Goal: Check status: Check status

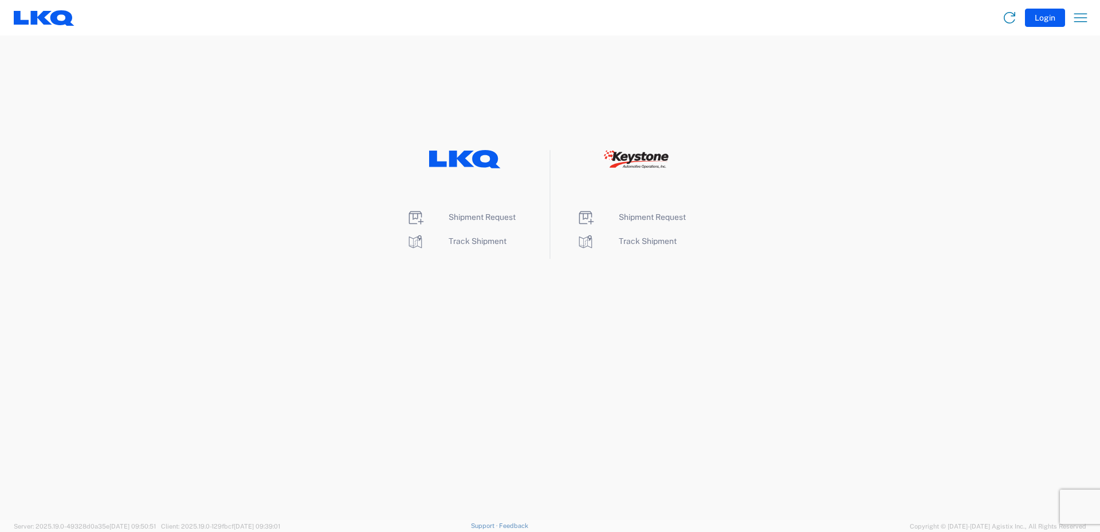
click at [480, 256] on div "Shipment Request Track Shipment" at bounding box center [465, 204] width 170 height 109
click at [486, 242] on span "Track Shipment" at bounding box center [478, 241] width 58 height 9
click at [487, 222] on li "Shipment Request" at bounding box center [464, 218] width 117 height 18
click at [487, 217] on span "Shipment Request" at bounding box center [482, 217] width 67 height 9
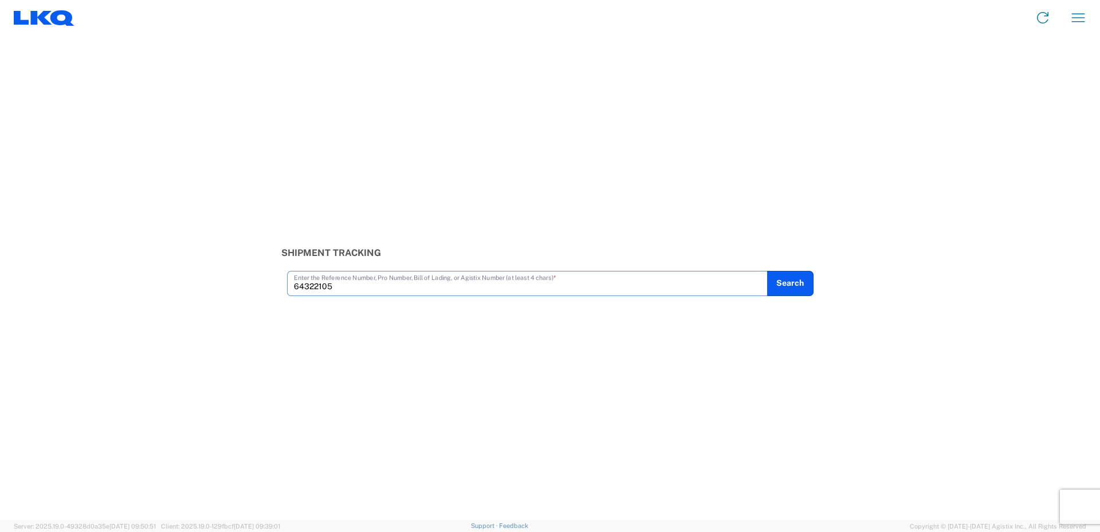
type input "64322105"
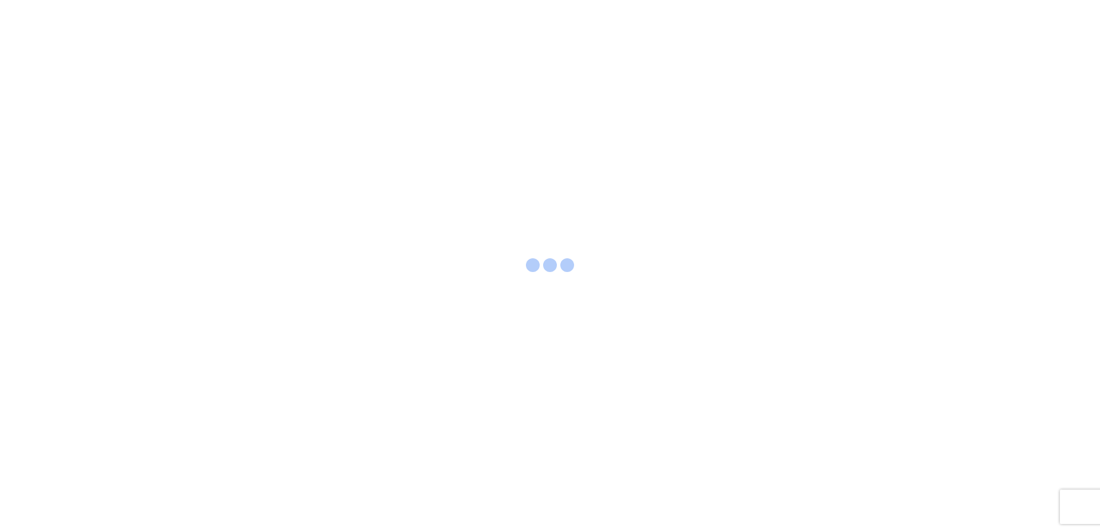
select select "FULL"
select select "LBS"
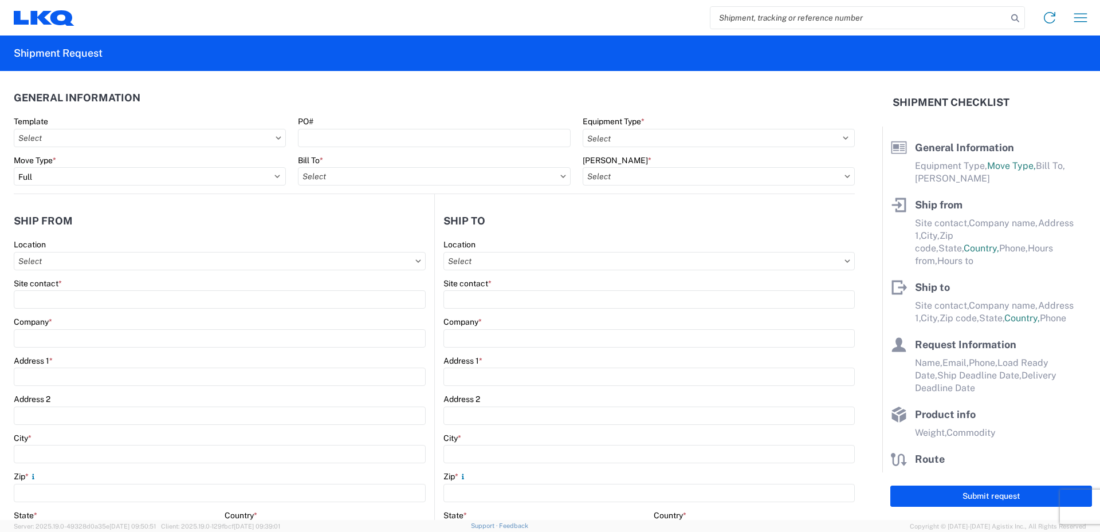
click at [794, 14] on input "search" at bounding box center [858, 18] width 297 height 22
type input "64322105"
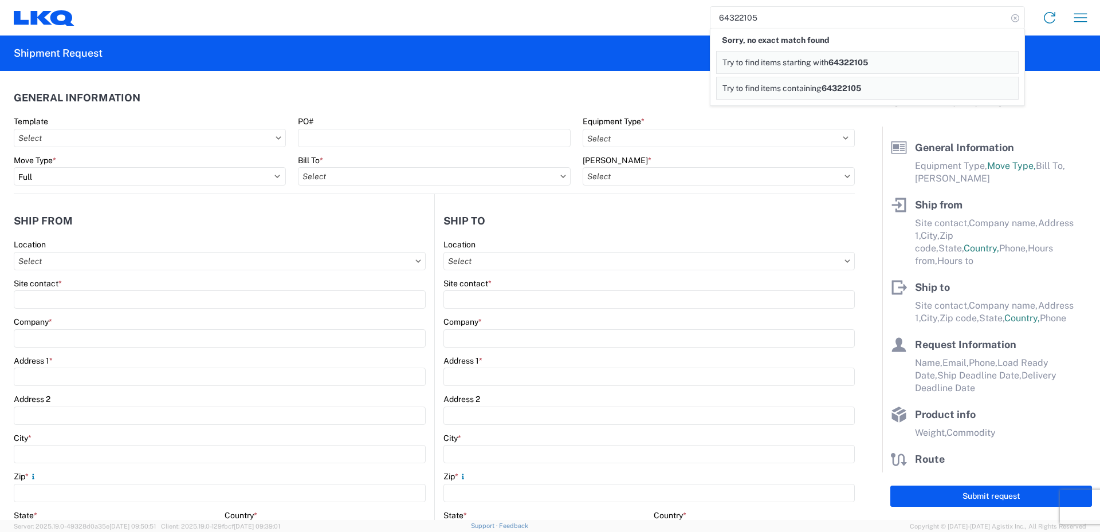
click at [1015, 17] on icon at bounding box center [1015, 18] width 16 height 16
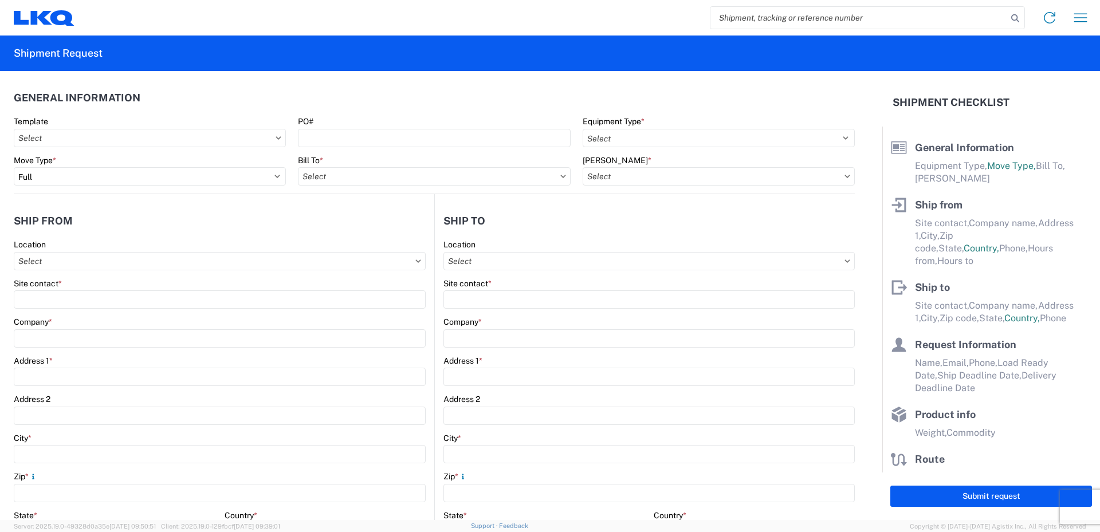
click at [772, 17] on input "search" at bounding box center [858, 18] width 297 height 22
type input "56831995"
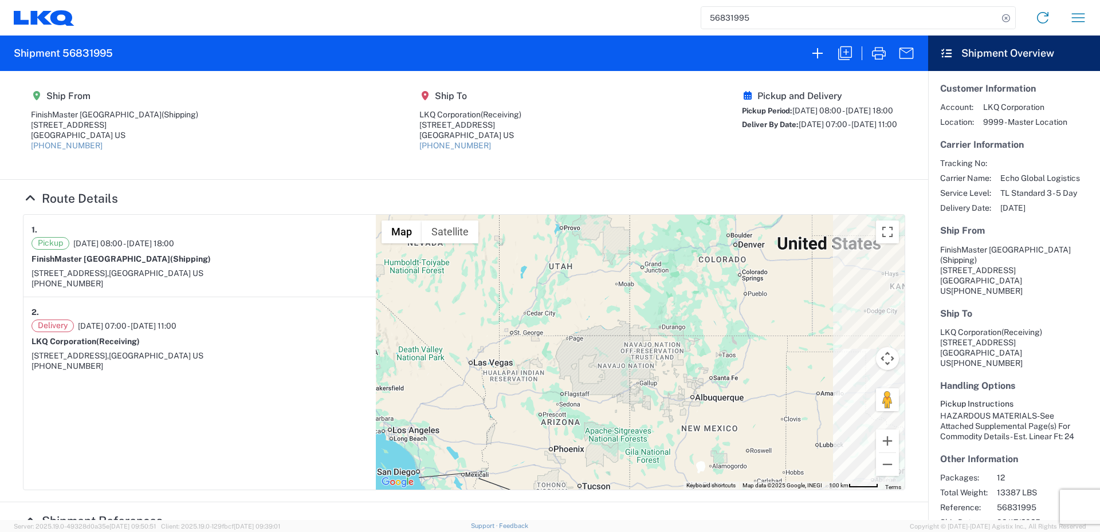
drag, startPoint x: 470, startPoint y: 347, endPoint x: 799, endPoint y: 364, distance: 328.8
click at [799, 364] on div at bounding box center [640, 352] width 529 height 275
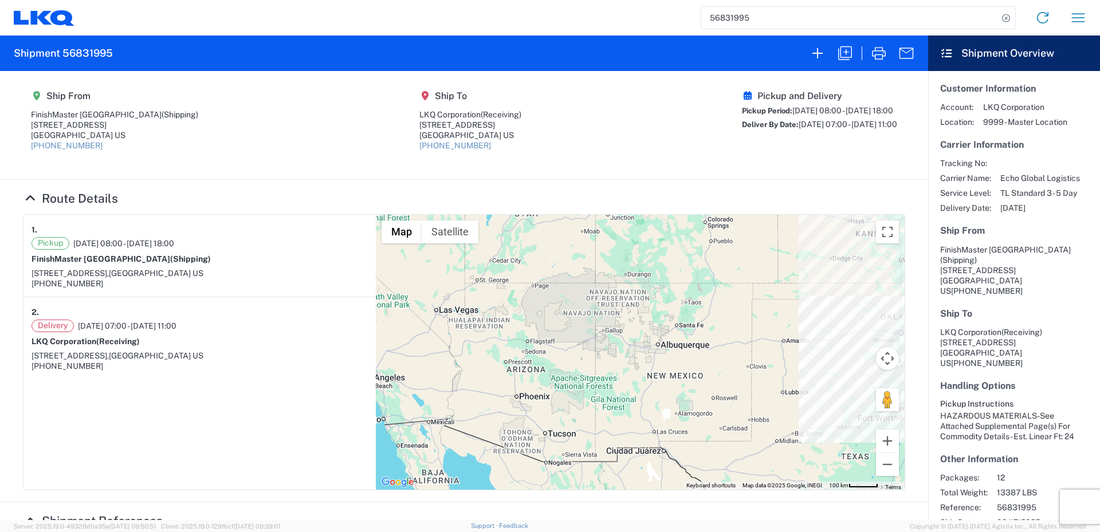
drag, startPoint x: 662, startPoint y: 331, endPoint x: 628, endPoint y: 278, distance: 62.9
click at [628, 278] on div at bounding box center [640, 352] width 529 height 275
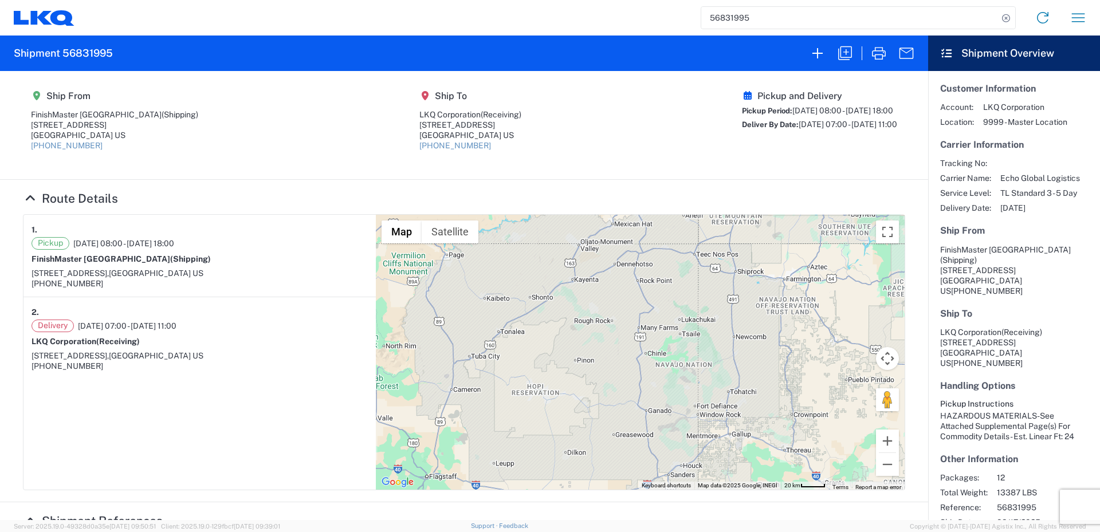
drag, startPoint x: 592, startPoint y: 325, endPoint x: 700, endPoint y: 342, distance: 109.6
click at [700, 342] on div at bounding box center [640, 352] width 529 height 275
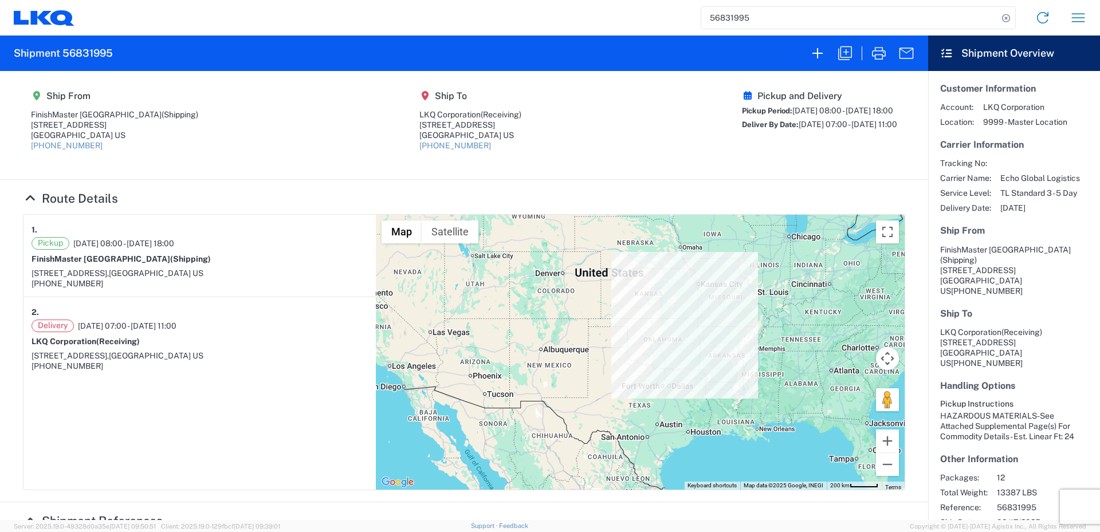
drag, startPoint x: 739, startPoint y: 345, endPoint x: 528, endPoint y: 332, distance: 211.3
click at [528, 332] on div at bounding box center [640, 352] width 529 height 275
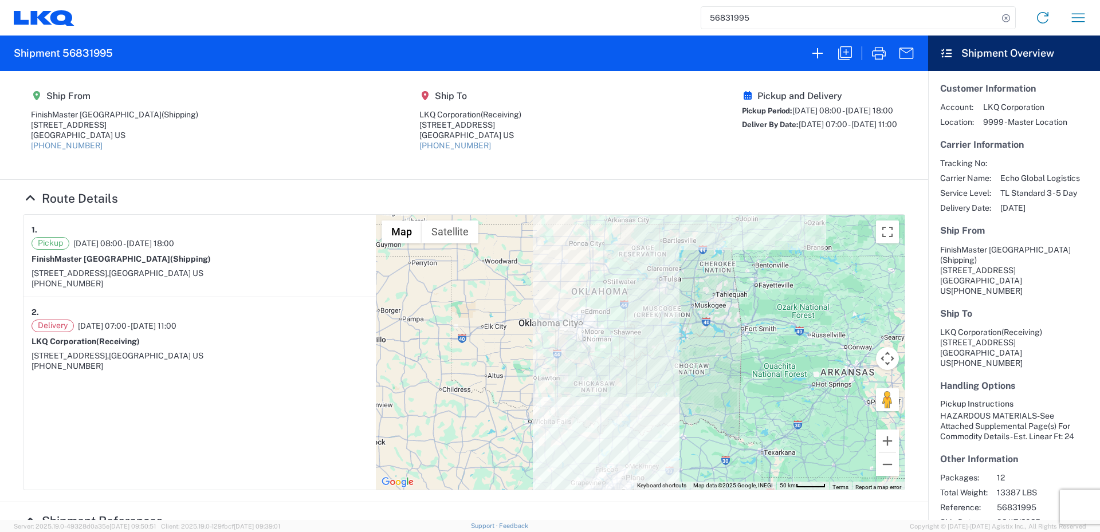
drag, startPoint x: 627, startPoint y: 349, endPoint x: 644, endPoint y: 397, distance: 51.1
click at [644, 397] on div at bounding box center [640, 352] width 529 height 275
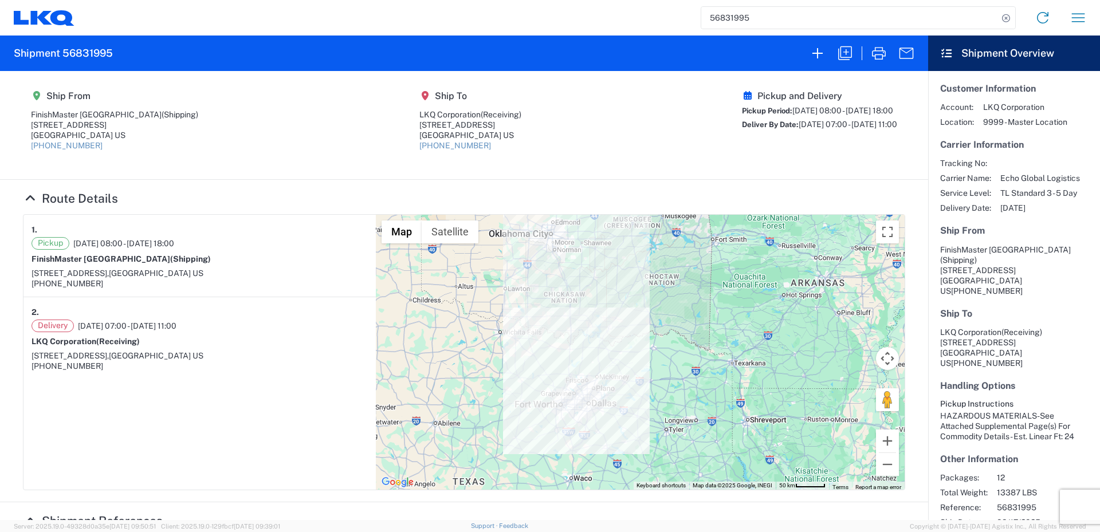
drag, startPoint x: 634, startPoint y: 378, endPoint x: 597, endPoint y: 286, distance: 99.3
click at [597, 286] on div at bounding box center [640, 352] width 529 height 275
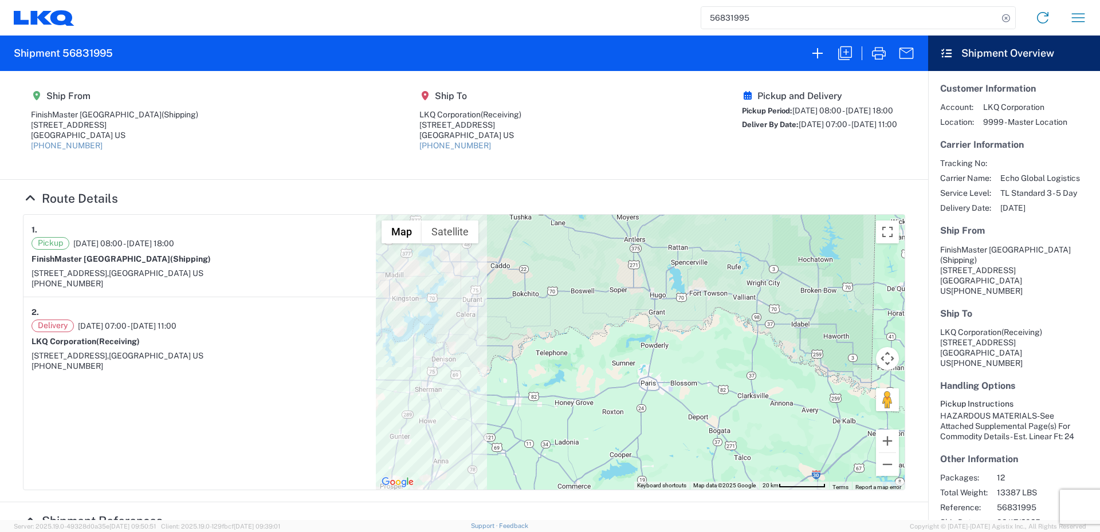
drag, startPoint x: 728, startPoint y: 358, endPoint x: 630, endPoint y: 352, distance: 97.5
click at [630, 352] on div at bounding box center [640, 352] width 529 height 275
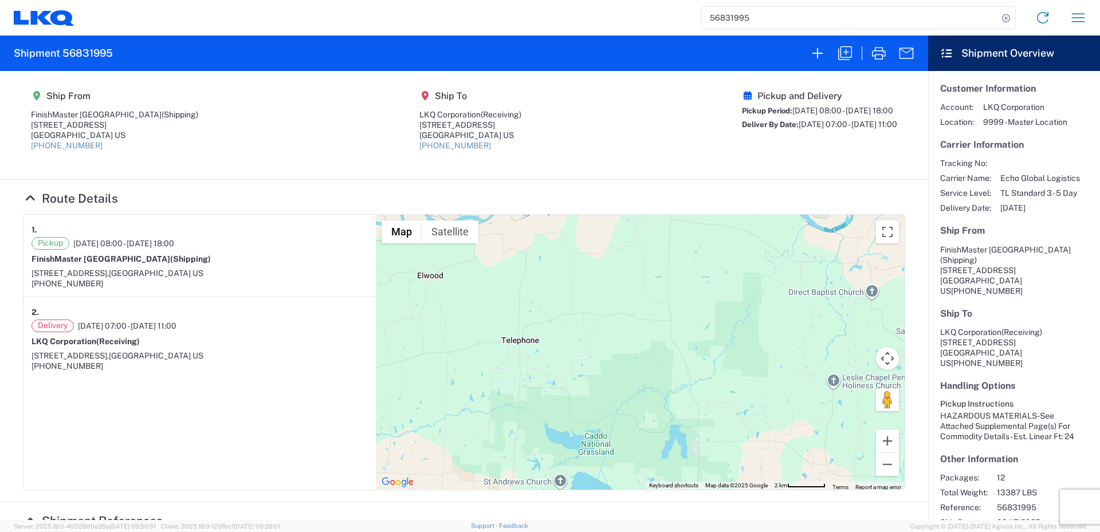
drag, startPoint x: 669, startPoint y: 325, endPoint x: 529, endPoint y: 386, distance: 153.2
click at [529, 386] on div at bounding box center [640, 352] width 529 height 275
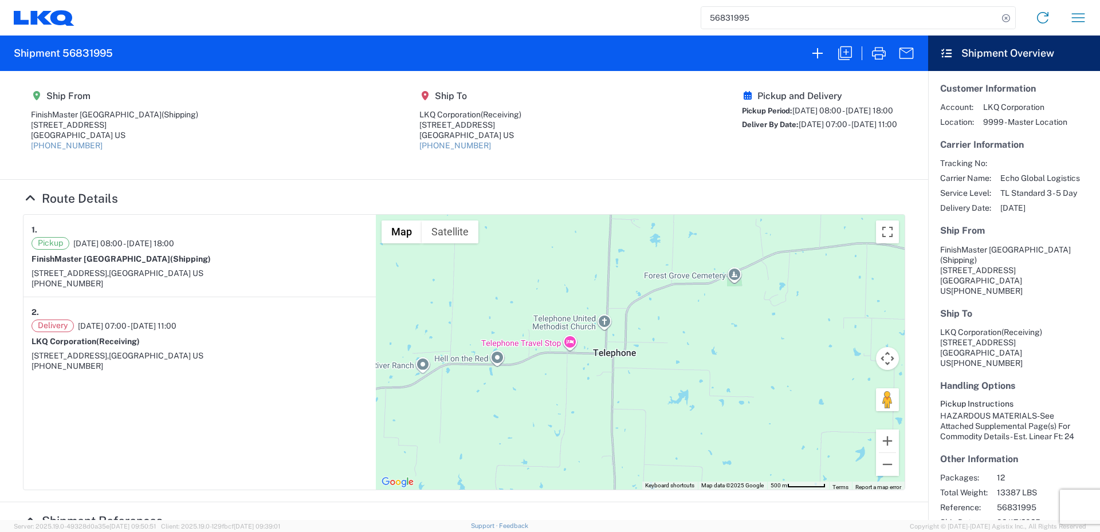
drag, startPoint x: 596, startPoint y: 376, endPoint x: 630, endPoint y: 414, distance: 50.7
click at [630, 414] on div at bounding box center [640, 352] width 529 height 275
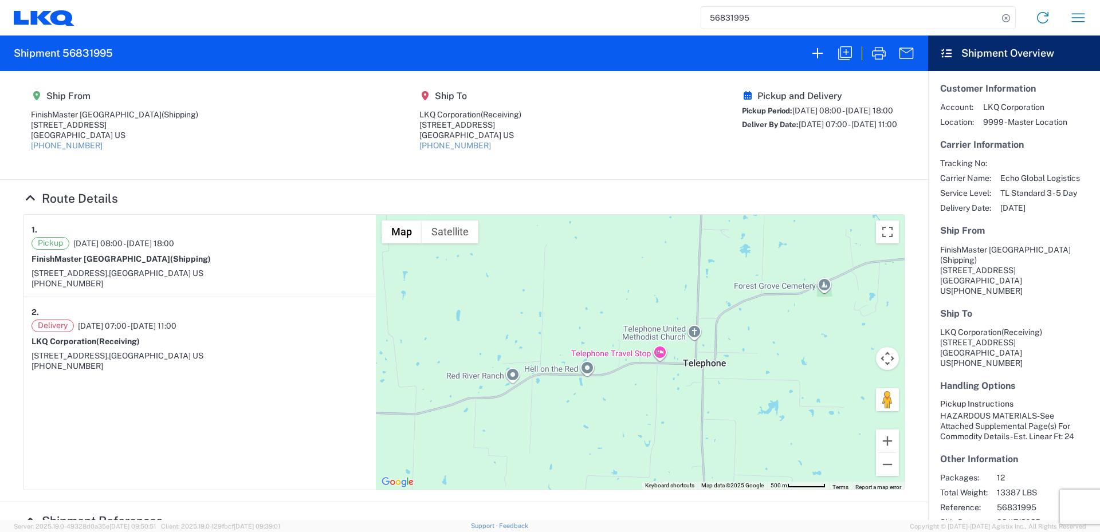
drag, startPoint x: 482, startPoint y: 389, endPoint x: 575, endPoint y: 399, distance: 92.8
click at [575, 399] on div at bounding box center [640, 352] width 529 height 275
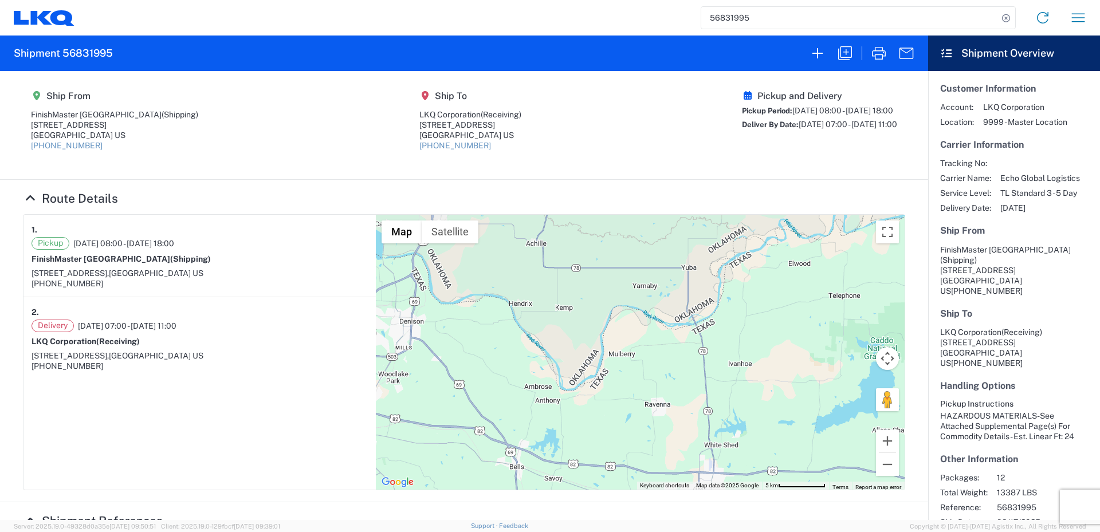
drag, startPoint x: 458, startPoint y: 349, endPoint x: 666, endPoint y: 265, distance: 223.6
click at [666, 265] on div at bounding box center [640, 352] width 529 height 275
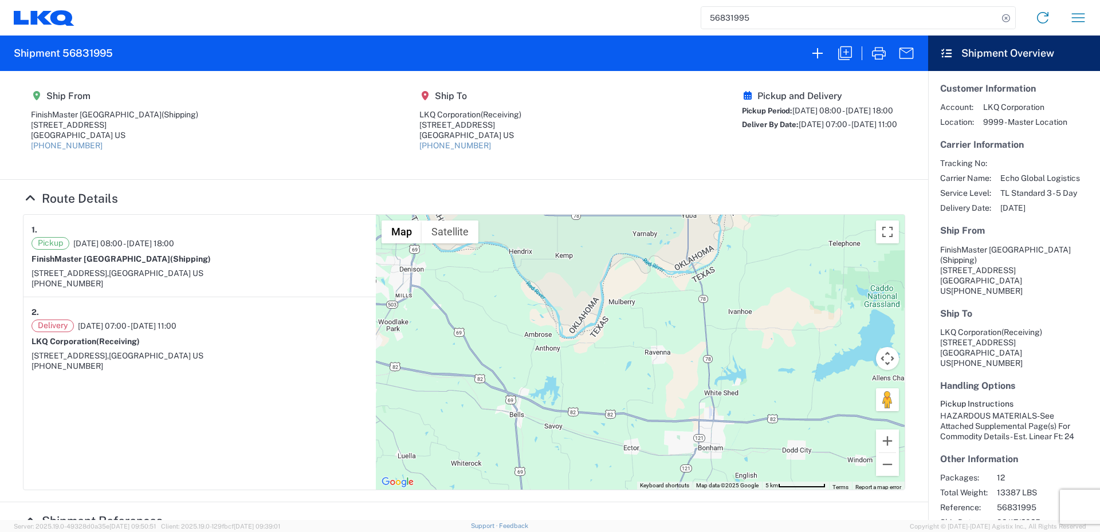
drag, startPoint x: 505, startPoint y: 344, endPoint x: 512, endPoint y: 278, distance: 66.9
click at [512, 278] on div at bounding box center [640, 352] width 529 height 275
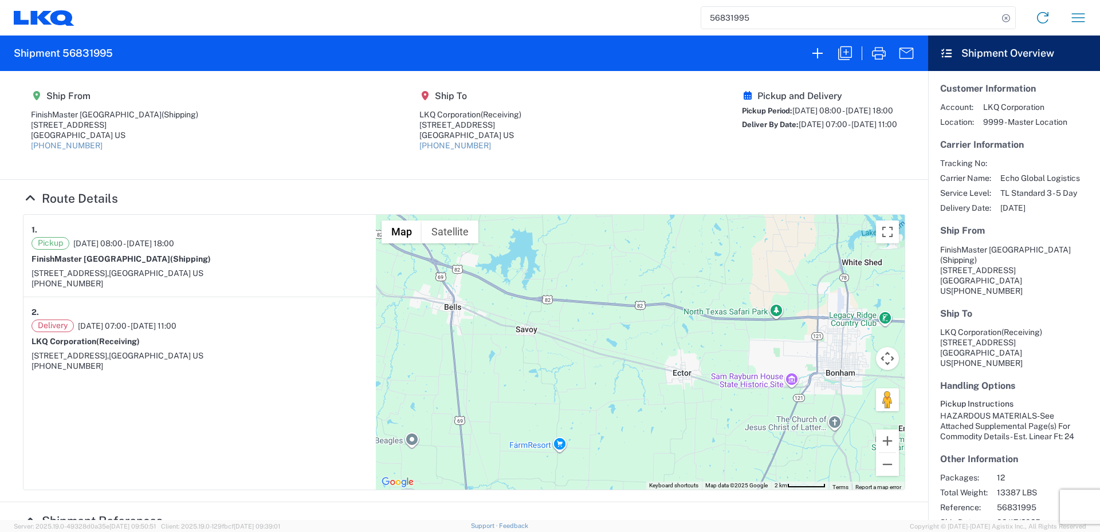
drag, startPoint x: 531, startPoint y: 374, endPoint x: 547, endPoint y: 247, distance: 127.6
click at [547, 247] on div at bounding box center [640, 352] width 529 height 275
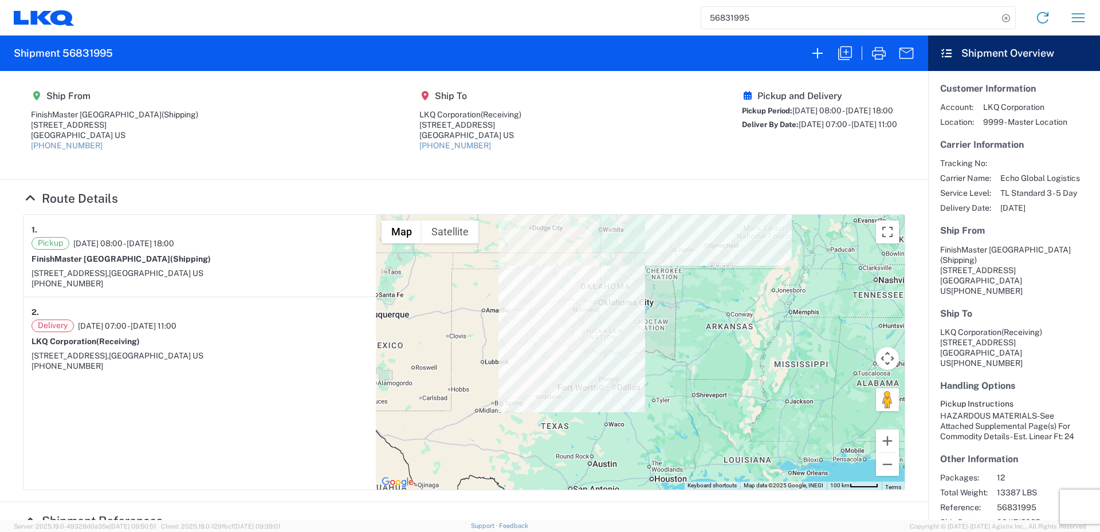
drag, startPoint x: 613, startPoint y: 298, endPoint x: 623, endPoint y: 347, distance: 49.7
click at [623, 347] on div at bounding box center [640, 352] width 529 height 275
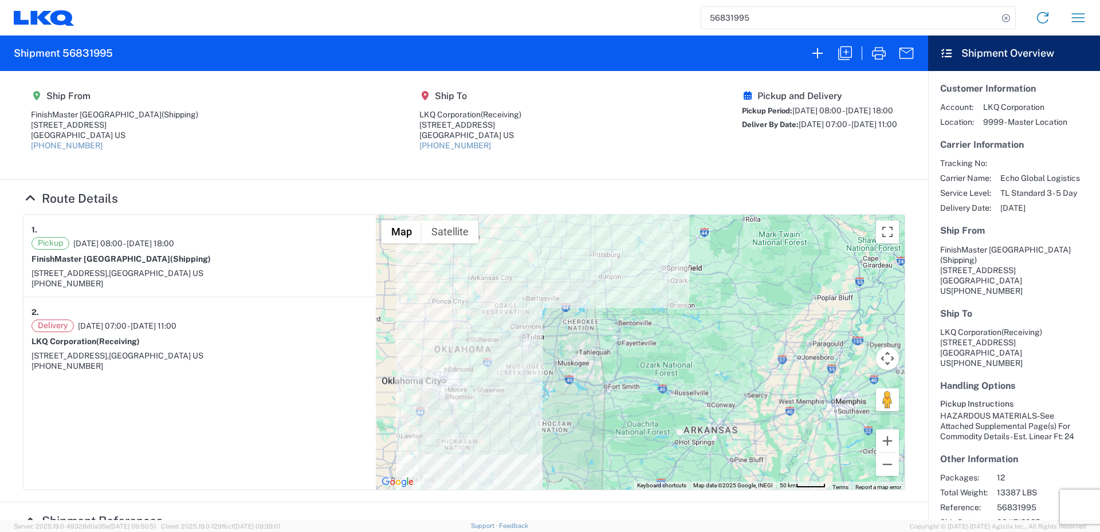
drag, startPoint x: 574, startPoint y: 235, endPoint x: 571, endPoint y: 419, distance: 184.5
click at [571, 419] on div at bounding box center [640, 352] width 529 height 275
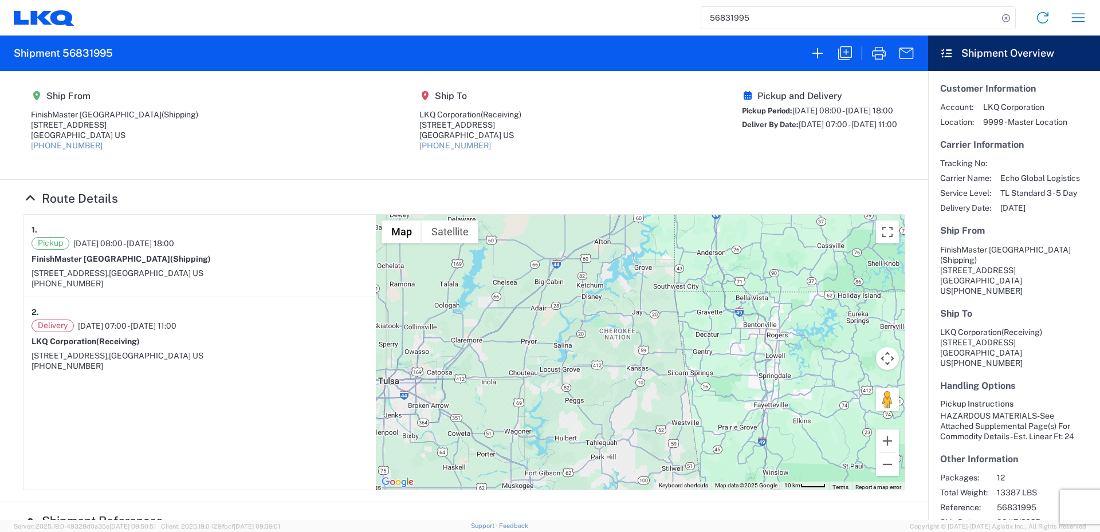
drag, startPoint x: 564, startPoint y: 330, endPoint x: 571, endPoint y: 382, distance: 52.0
click at [571, 382] on div at bounding box center [640, 352] width 529 height 275
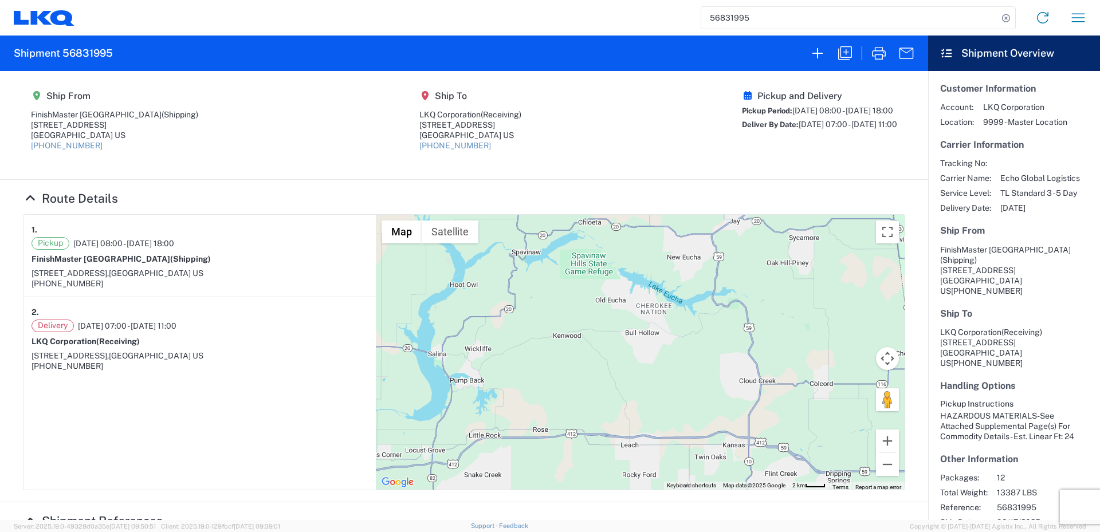
drag, startPoint x: 707, startPoint y: 343, endPoint x: 623, endPoint y: 459, distance: 143.3
click at [623, 459] on div at bounding box center [640, 352] width 529 height 275
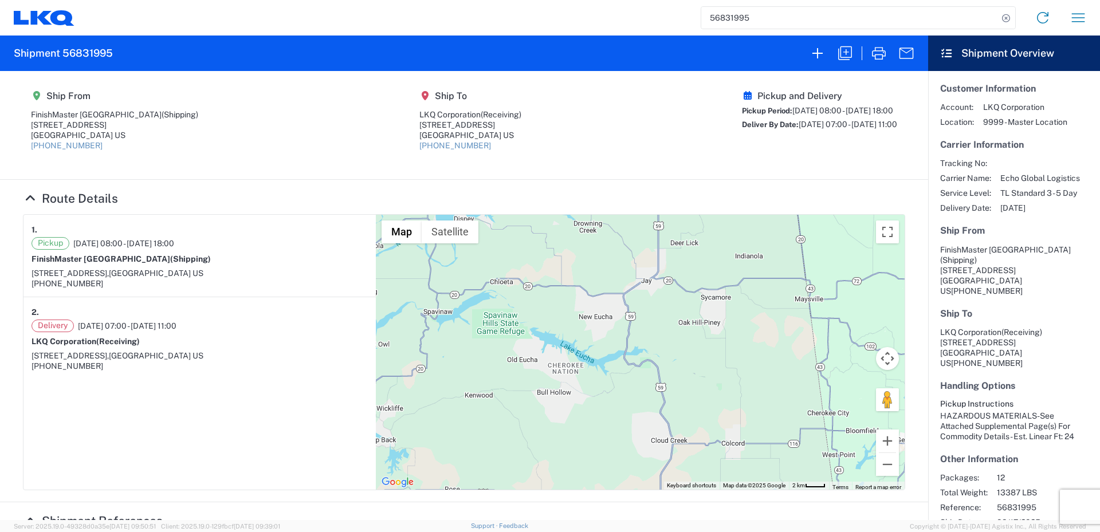
drag, startPoint x: 689, startPoint y: 358, endPoint x: 600, endPoint y: 419, distance: 107.9
click at [600, 419] on div at bounding box center [640, 352] width 529 height 275
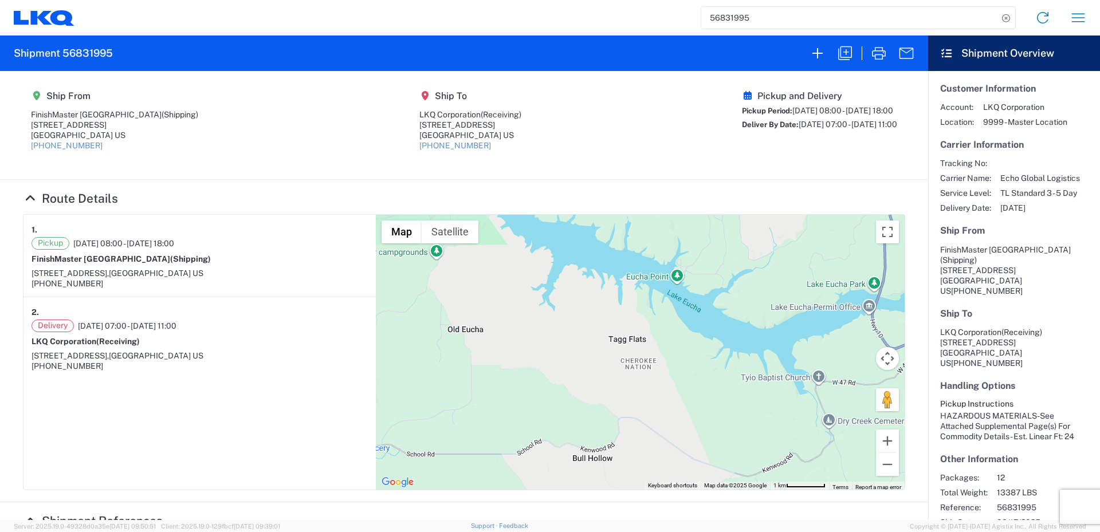
drag, startPoint x: 488, startPoint y: 303, endPoint x: 685, endPoint y: 448, distance: 244.2
click at [685, 448] on div at bounding box center [640, 352] width 529 height 275
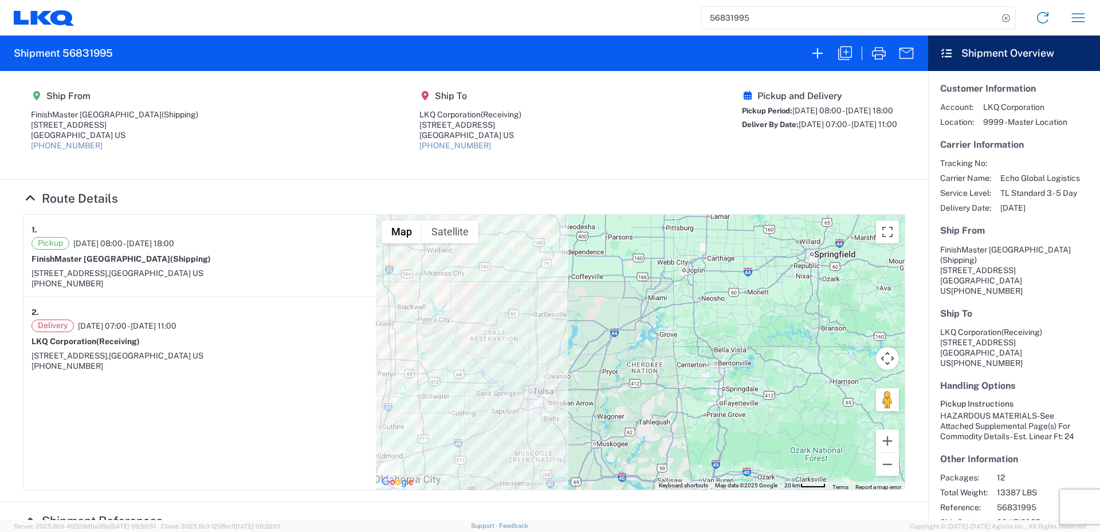
drag, startPoint x: 533, startPoint y: 391, endPoint x: 530, endPoint y: 349, distance: 42.5
click at [530, 349] on div at bounding box center [640, 352] width 529 height 275
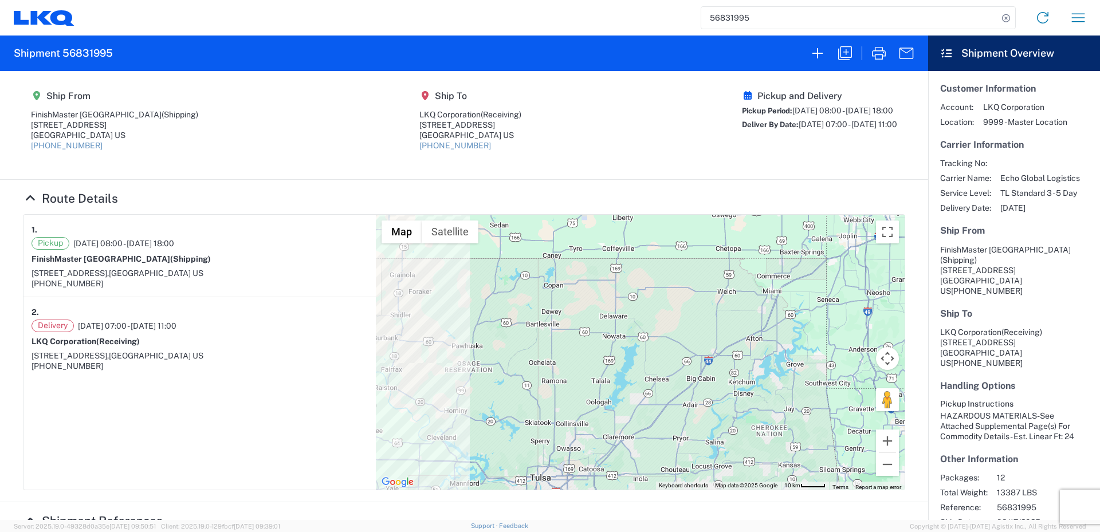
drag, startPoint x: 483, startPoint y: 335, endPoint x: 502, endPoint y: 422, distance: 89.7
click at [502, 422] on div at bounding box center [640, 352] width 529 height 275
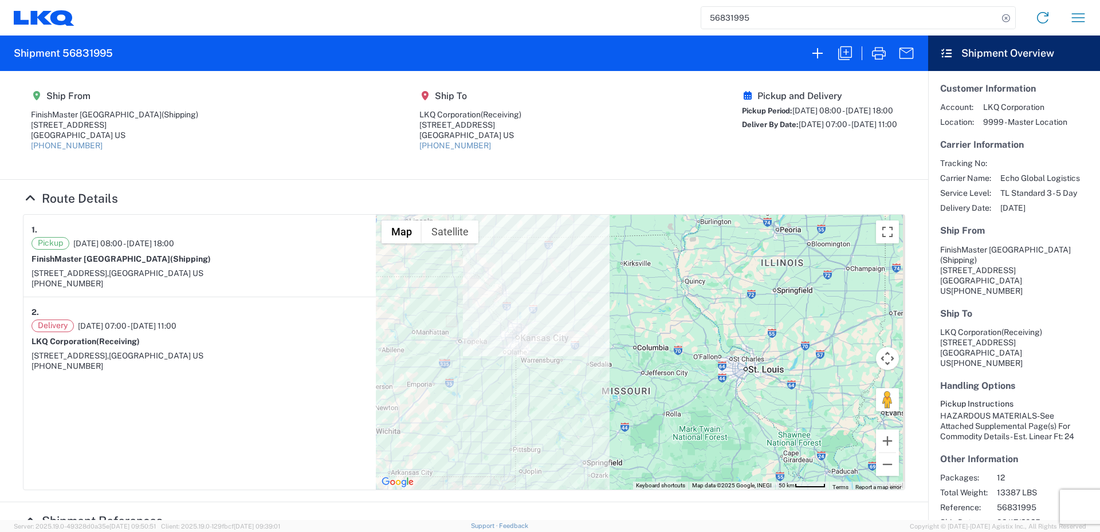
drag, startPoint x: 538, startPoint y: 371, endPoint x: 458, endPoint y: 473, distance: 129.7
click at [458, 473] on div at bounding box center [640, 352] width 529 height 275
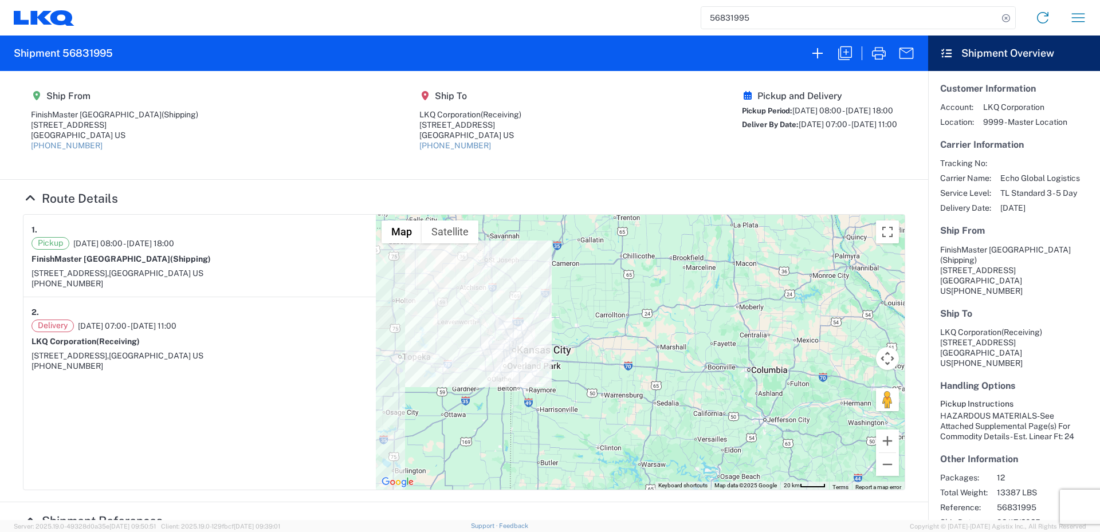
drag, startPoint x: 494, startPoint y: 397, endPoint x: 446, endPoint y: 487, distance: 102.3
click at [446, 487] on div at bounding box center [640, 352] width 529 height 275
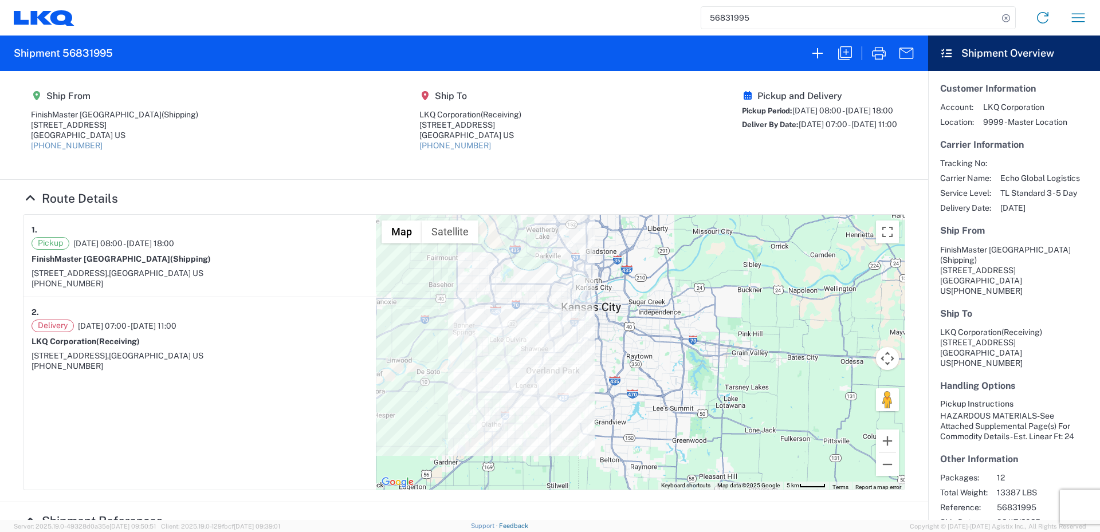
drag, startPoint x: 605, startPoint y: 355, endPoint x: 551, endPoint y: 529, distance: 181.8
click at [551, 530] on agx-forms-host "56831995 Home Shipment request Shipment tracking Shipment 56831995 Ship From [G…" at bounding box center [550, 266] width 1100 height 532
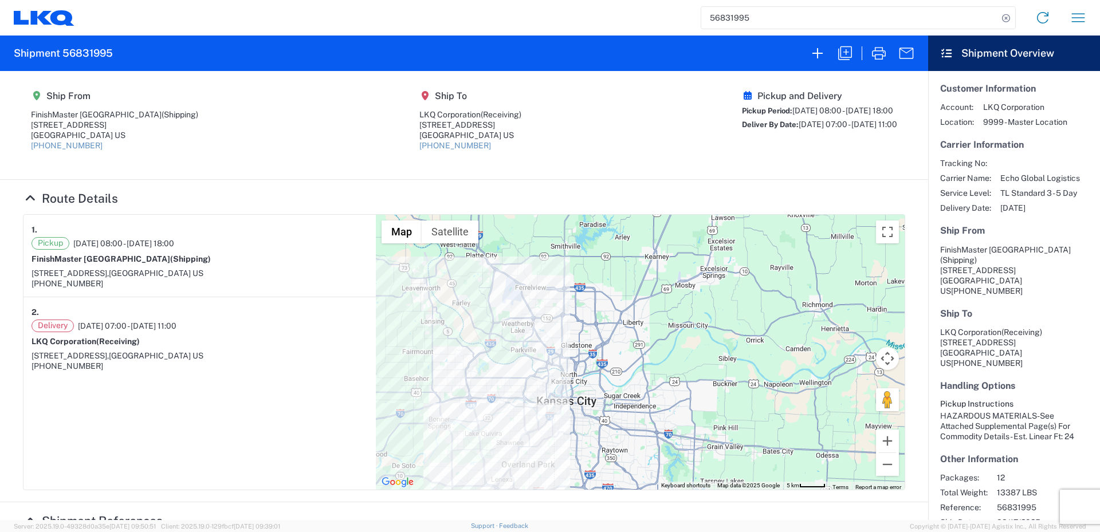
drag, startPoint x: 645, startPoint y: 413, endPoint x: 619, endPoint y: 509, distance: 99.6
click at [619, 509] on div "Ship From [GEOGRAPHIC_DATA] (Shipping) [STREET_ADDRESS] [PHONE_NUMBER] Ship To …" at bounding box center [464, 295] width 928 height 449
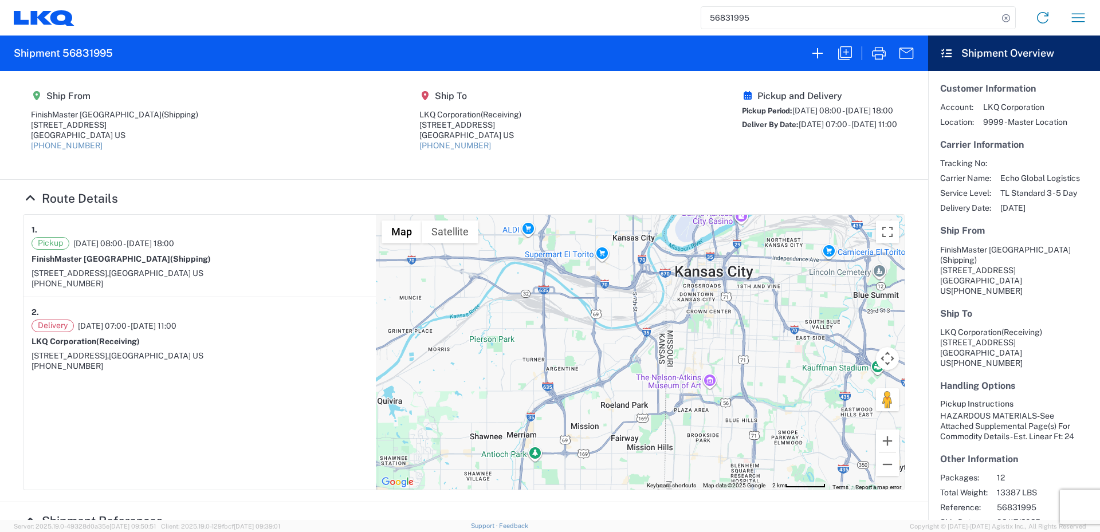
drag, startPoint x: 512, startPoint y: 364, endPoint x: 767, endPoint y: 408, distance: 258.6
click at [767, 408] on div at bounding box center [640, 352] width 529 height 275
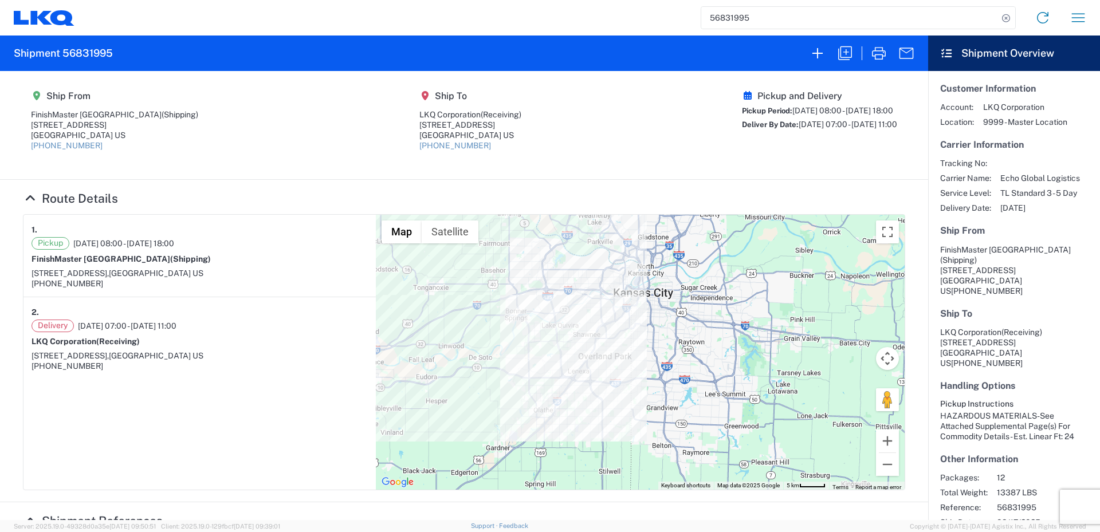
drag, startPoint x: 742, startPoint y: 443, endPoint x: 643, endPoint y: 331, distance: 149.8
click at [643, 331] on div at bounding box center [640, 352] width 529 height 275
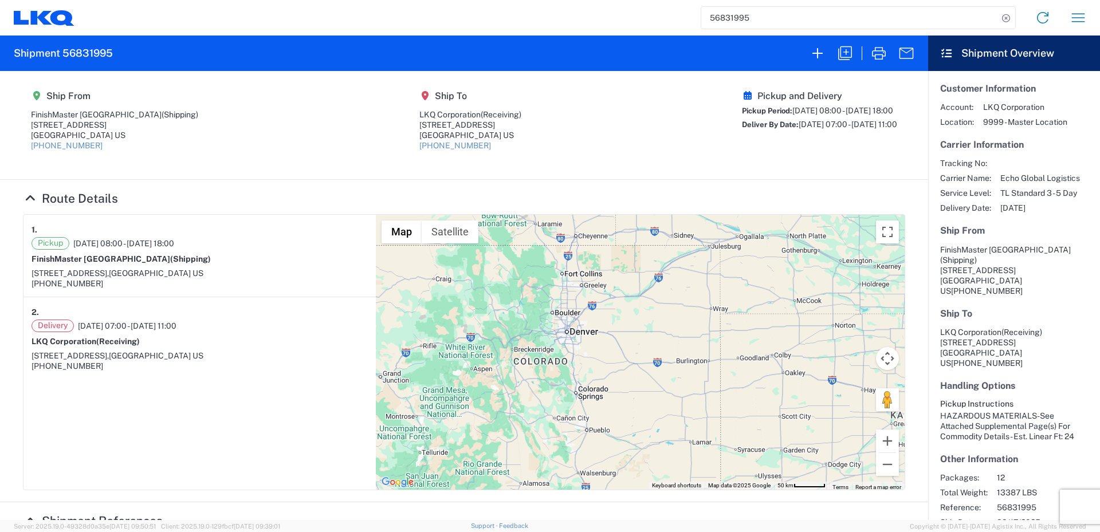
drag, startPoint x: 457, startPoint y: 378, endPoint x: 1015, endPoint y: 354, distance: 559.1
click at [1015, 354] on agx-shipment-request-result "Shipment 56831995 Ship From [GEOGRAPHIC_DATA] (Shipping) [STREET_ADDRESS] [PHON…" at bounding box center [550, 278] width 1100 height 485
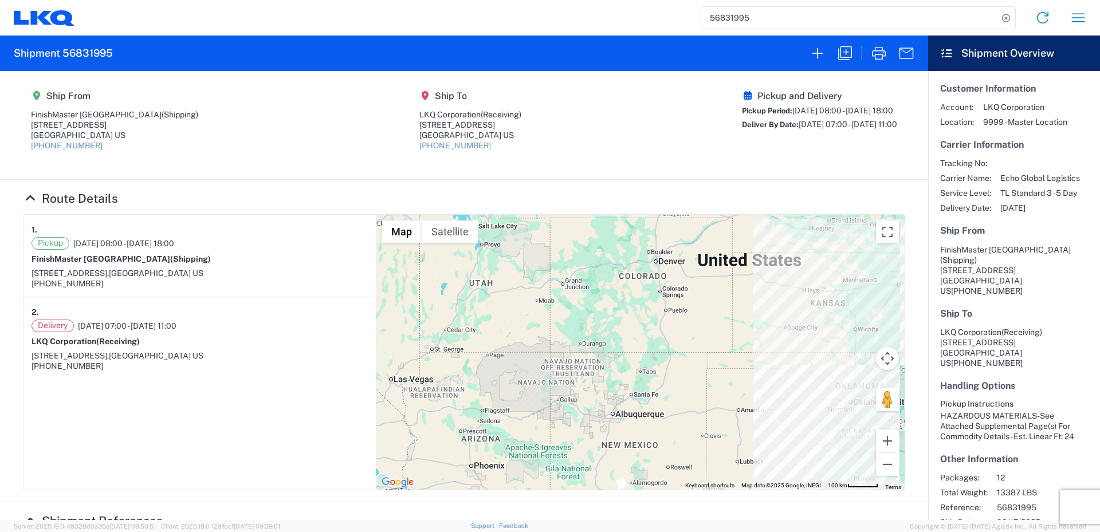
drag, startPoint x: 461, startPoint y: 422, endPoint x: 580, endPoint y: 321, distance: 155.7
click at [580, 321] on div at bounding box center [640, 352] width 529 height 275
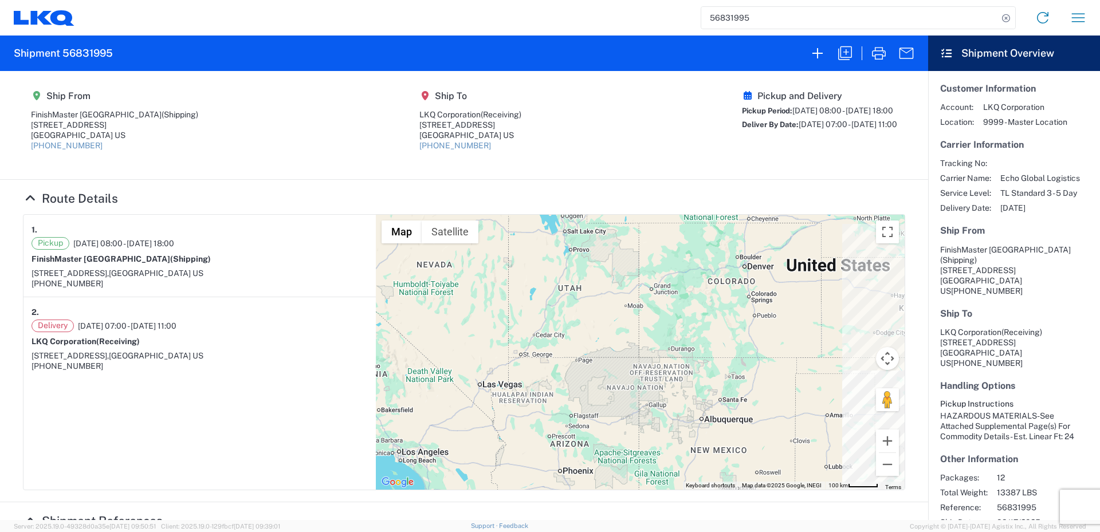
drag, startPoint x: 429, startPoint y: 361, endPoint x: 519, endPoint y: 366, distance: 90.1
click at [519, 366] on div at bounding box center [640, 352] width 529 height 275
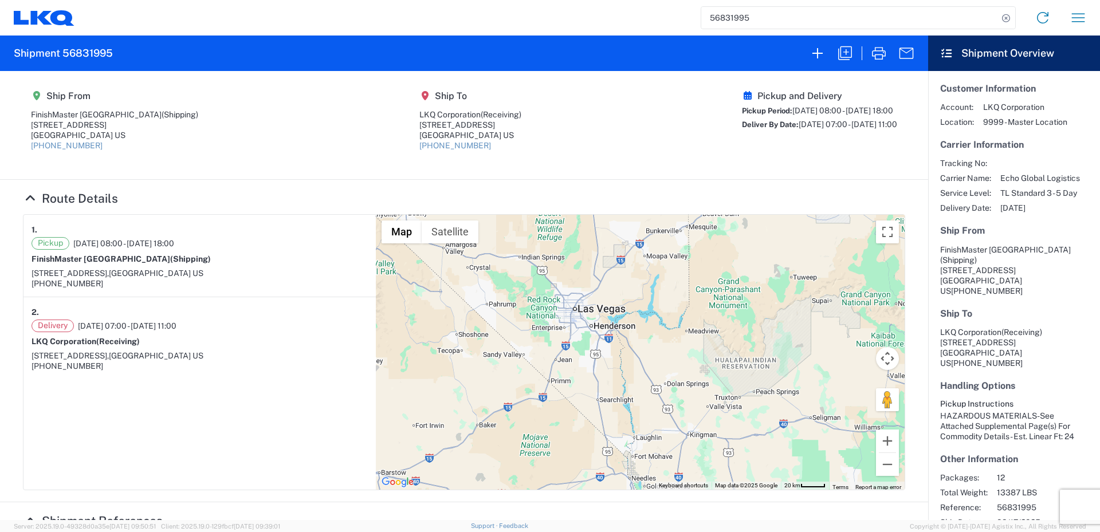
drag, startPoint x: 426, startPoint y: 349, endPoint x: 571, endPoint y: 256, distance: 171.6
click at [571, 256] on div at bounding box center [640, 352] width 529 height 275
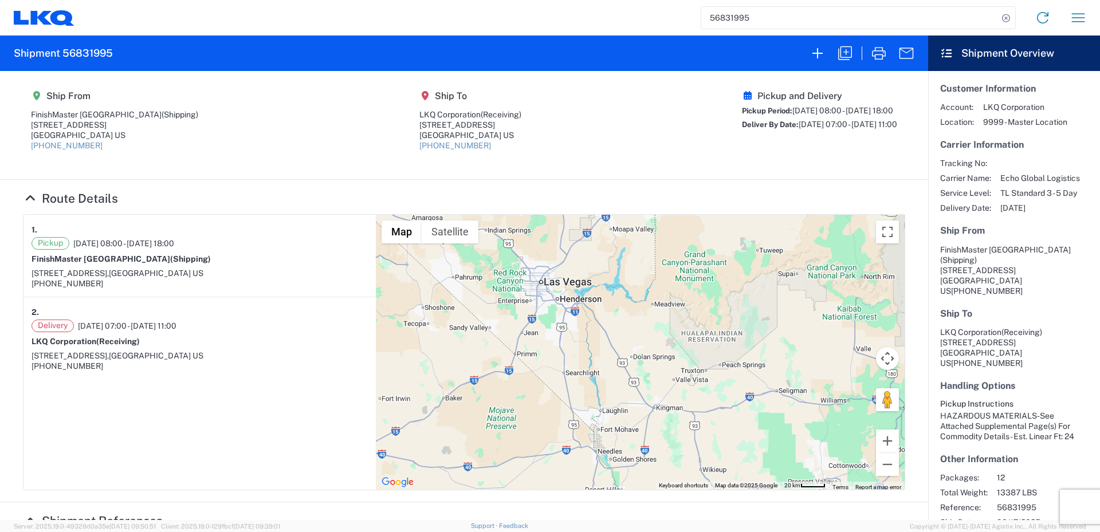
drag, startPoint x: 621, startPoint y: 398, endPoint x: 587, endPoint y: 368, distance: 45.5
click at [587, 368] on div at bounding box center [640, 352] width 529 height 275
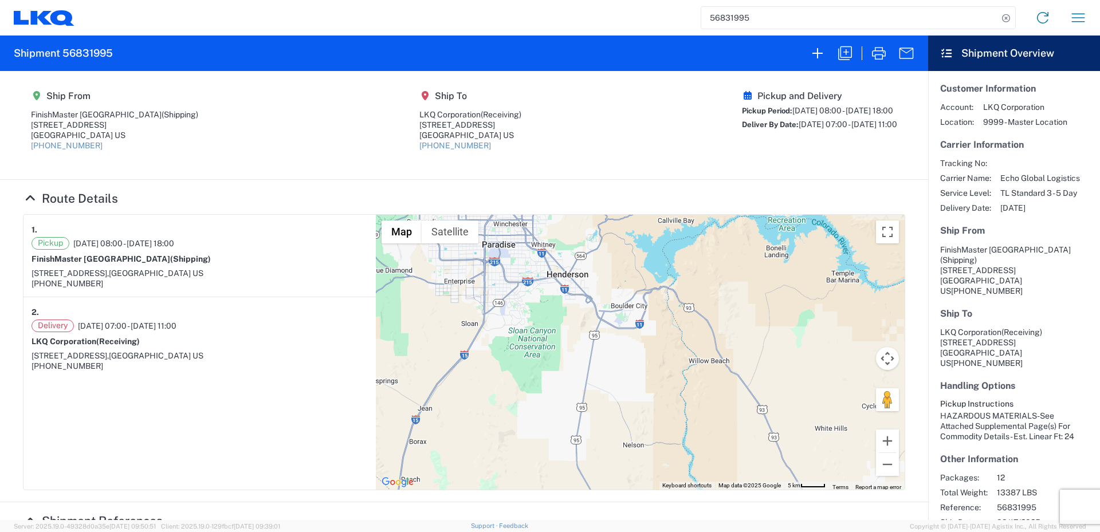
drag, startPoint x: 550, startPoint y: 326, endPoint x: 537, endPoint y: 427, distance: 102.2
click at [537, 427] on div at bounding box center [640, 352] width 529 height 275
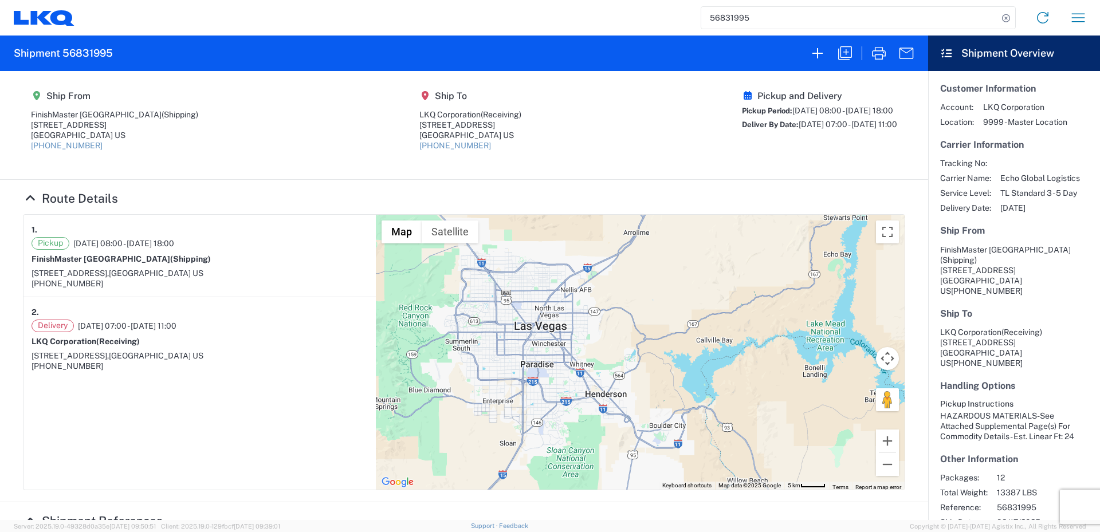
drag, startPoint x: 541, startPoint y: 356, endPoint x: 580, endPoint y: 478, distance: 128.1
click at [580, 478] on div at bounding box center [640, 352] width 529 height 275
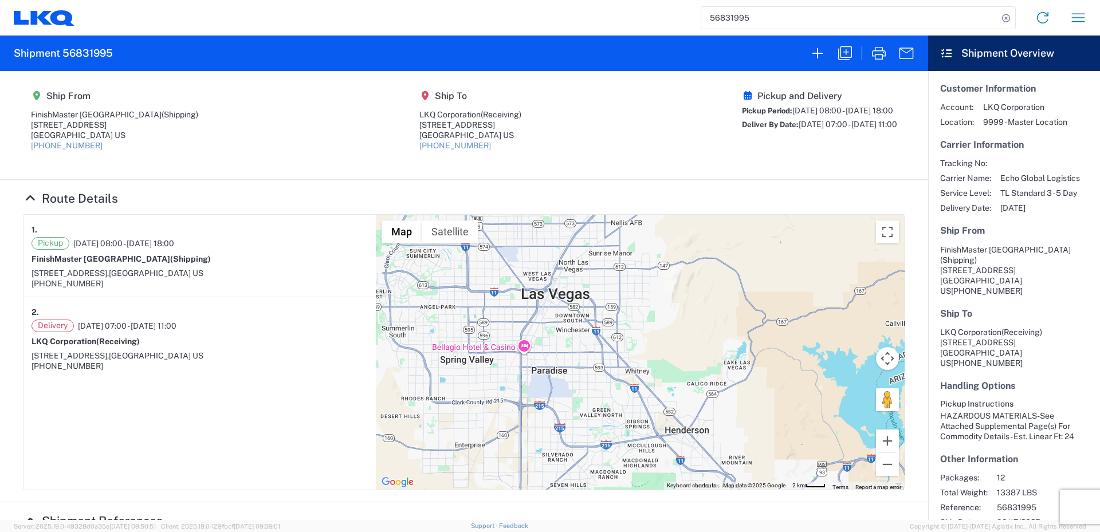
drag, startPoint x: 520, startPoint y: 396, endPoint x: 592, endPoint y: 510, distance: 135.1
click at [592, 510] on div "Ship From [GEOGRAPHIC_DATA] (Shipping) [STREET_ADDRESS] [PHONE_NUMBER] Ship To …" at bounding box center [464, 295] width 928 height 449
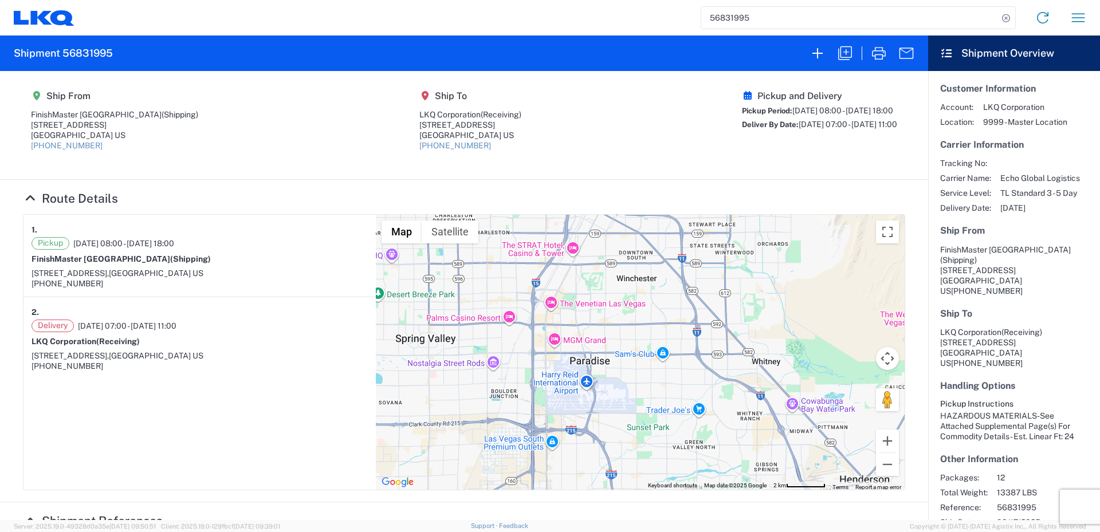
drag, startPoint x: 514, startPoint y: 408, endPoint x: 575, endPoint y: 489, distance: 101.4
click at [575, 489] on div at bounding box center [640, 352] width 529 height 275
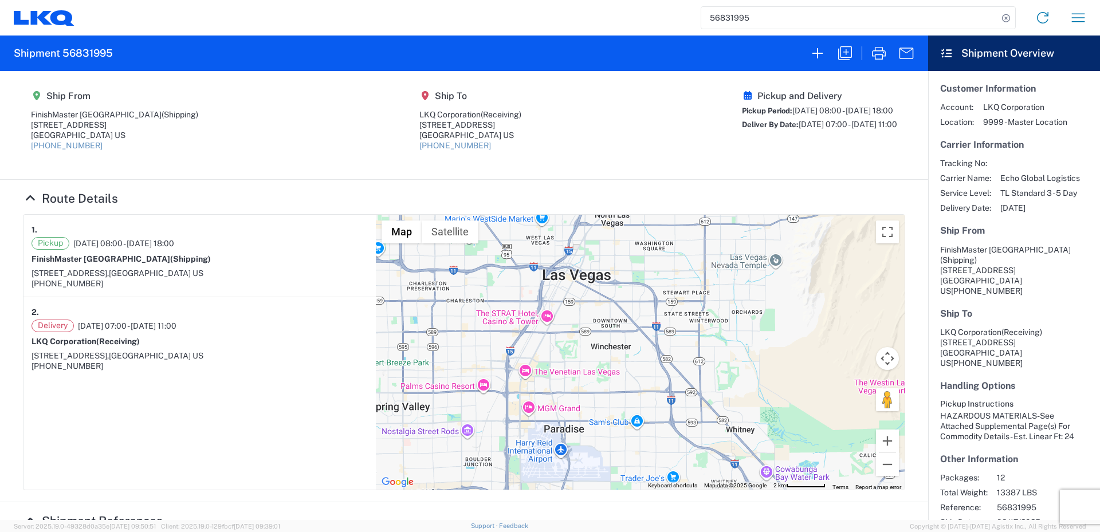
drag, startPoint x: 568, startPoint y: 264, endPoint x: 541, endPoint y: 334, distance: 75.4
click at [541, 334] on div at bounding box center [640, 352] width 529 height 275
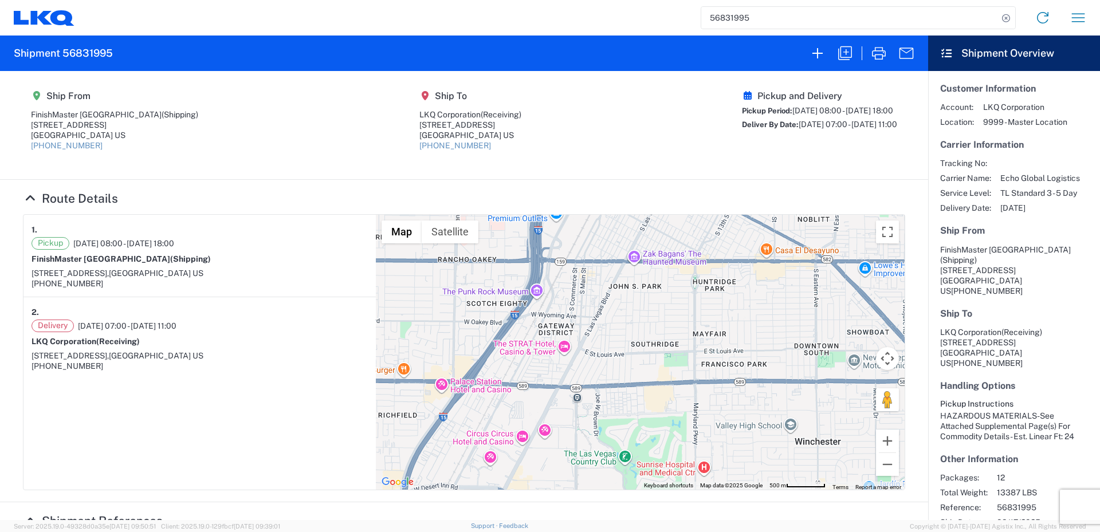
click at [536, 343] on div at bounding box center [640, 352] width 529 height 275
click at [490, 319] on span "View on Google Maps" at bounding box center [494, 319] width 70 height 9
click at [573, 282] on button "Close" at bounding box center [576, 282] width 28 height 28
click at [469, 388] on div at bounding box center [640, 352] width 529 height 275
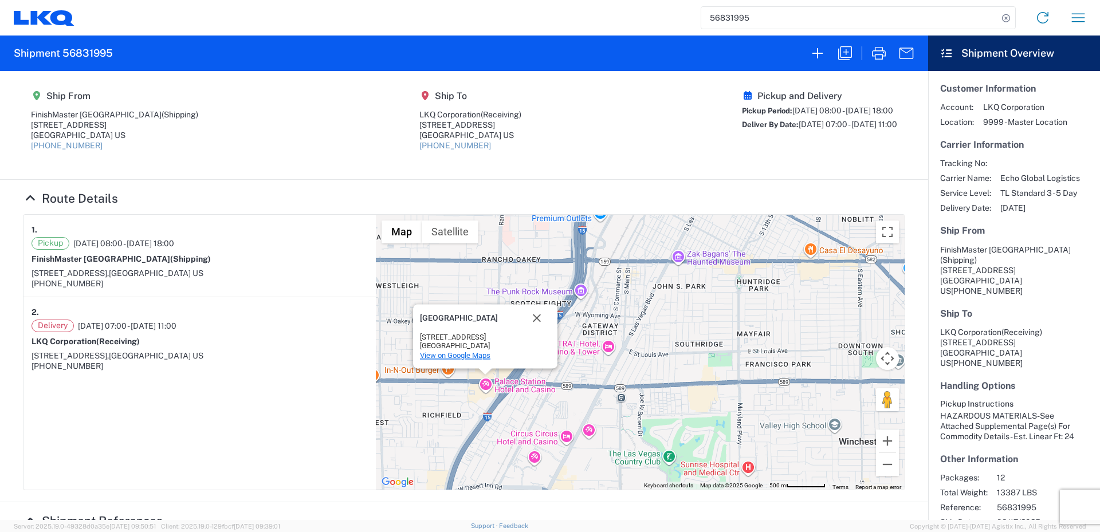
click at [461, 356] on span "View on Google Maps" at bounding box center [455, 355] width 70 height 9
